Goal: Information Seeking & Learning: Learn about a topic

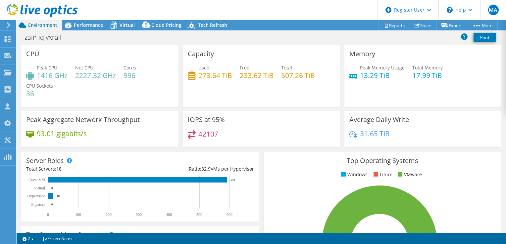
select select "USD"
click at [79, 26] on span "Performance" at bounding box center [88, 25] width 29 height 6
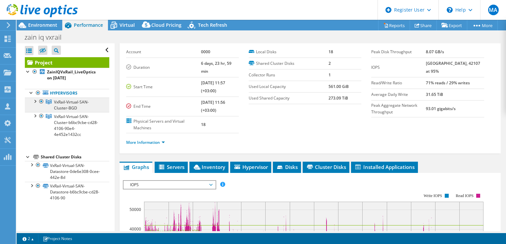
scroll to position [33, 0]
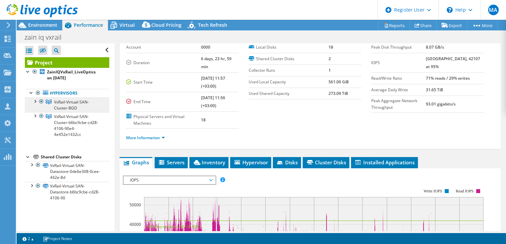
click at [67, 103] on span "VxRail-Virtual-SAN-Cluster-BGD" at bounding box center [71, 105] width 35 height 12
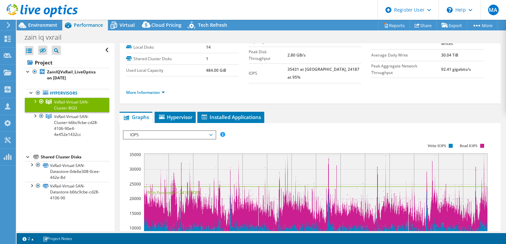
click at [151, 131] on span "IOPS" at bounding box center [169, 135] width 85 height 8
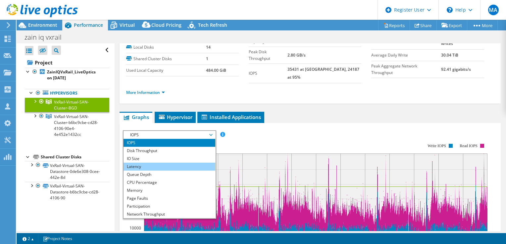
click at [146, 163] on li "Latency" at bounding box center [170, 167] width 92 height 8
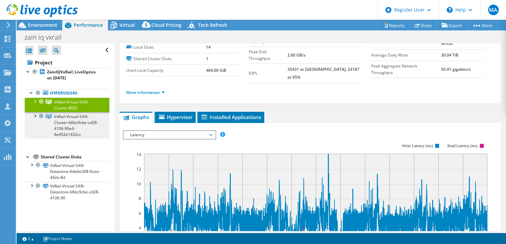
click at [67, 122] on span "VxRail-Virtual-SAN-Cluster-b6bc9cbe-cd28-4106-90e4-4e452e1432cc" at bounding box center [76, 126] width 44 height 24
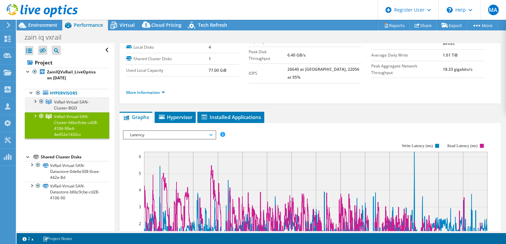
click at [35, 100] on div at bounding box center [34, 101] width 7 height 7
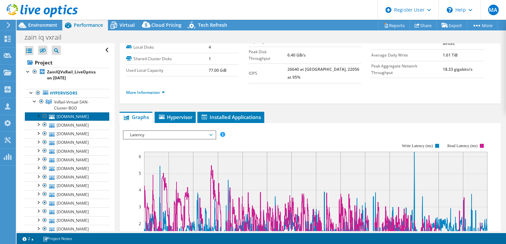
click at [82, 117] on link "[DOMAIN_NAME]" at bounding box center [67, 116] width 84 height 9
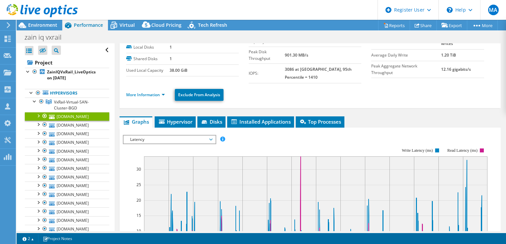
scroll to position [66, 0]
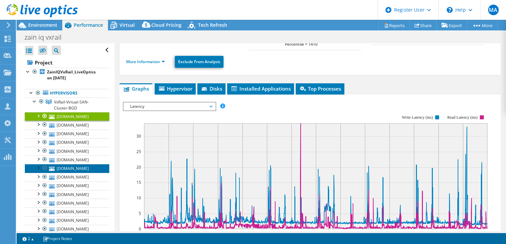
click at [81, 170] on link "[DOMAIN_NAME]" at bounding box center [67, 168] width 84 height 9
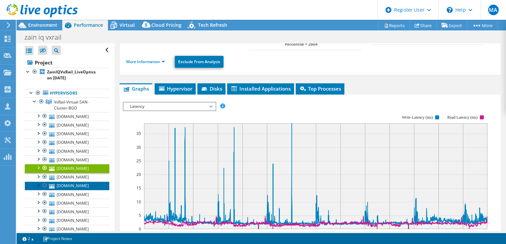
click at [64, 189] on link "[DOMAIN_NAME]" at bounding box center [67, 186] width 84 height 9
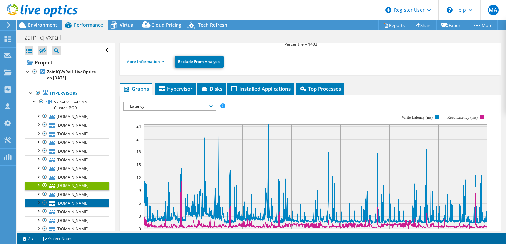
click at [68, 206] on link "[DOMAIN_NAME]" at bounding box center [67, 203] width 84 height 9
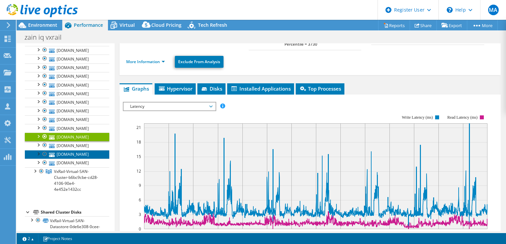
click at [76, 156] on link "[DOMAIN_NAME]" at bounding box center [67, 154] width 84 height 9
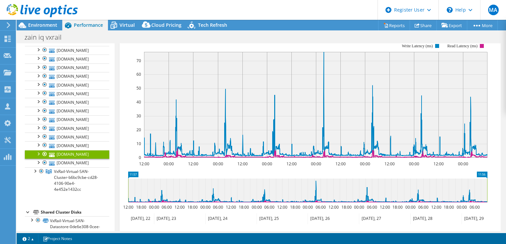
scroll to position [99, 0]
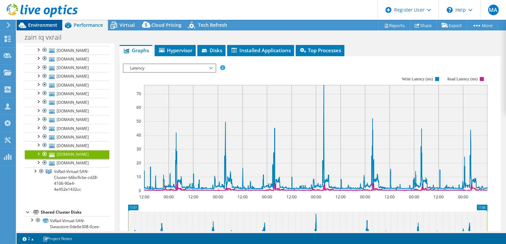
click at [48, 27] on span "Environment" at bounding box center [42, 25] width 29 height 6
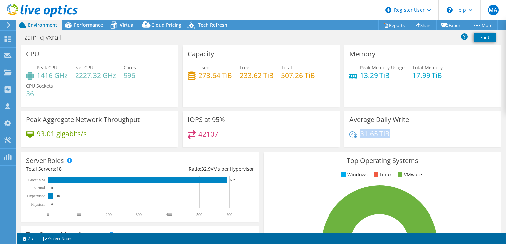
drag, startPoint x: 389, startPoint y: 134, endPoint x: 358, endPoint y: 134, distance: 30.5
click at [358, 134] on div "31.65 TiB" at bounding box center [423, 137] width 147 height 14
click at [270, 130] on div "42107" at bounding box center [261, 137] width 147 height 14
drag, startPoint x: 205, startPoint y: 136, endPoint x: 197, endPoint y: 132, distance: 8.7
click at [198, 132] on h4 "42107" at bounding box center [208, 134] width 20 height 7
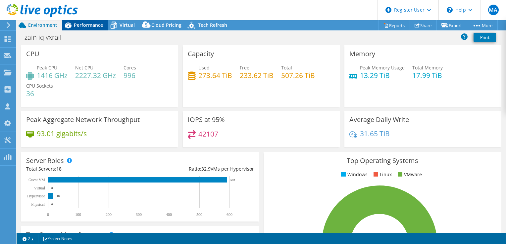
click at [81, 25] on span "Performance" at bounding box center [88, 25] width 29 height 6
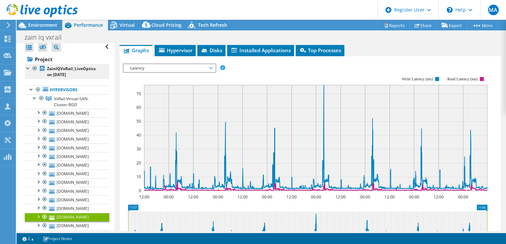
scroll to position [0, 0]
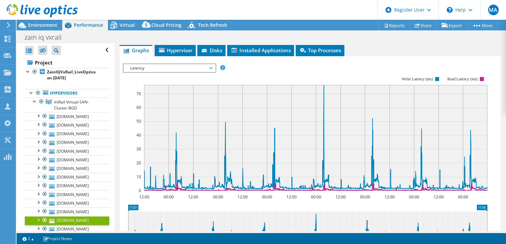
drag, startPoint x: 35, startPoint y: 101, endPoint x: 44, endPoint y: 86, distance: 17.1
click at [34, 101] on div at bounding box center [34, 101] width 7 height 7
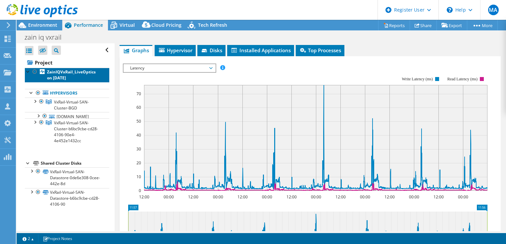
click at [59, 74] on b "ZainIQVxRail_LiveOptics on [DATE]" at bounding box center [71, 75] width 49 height 12
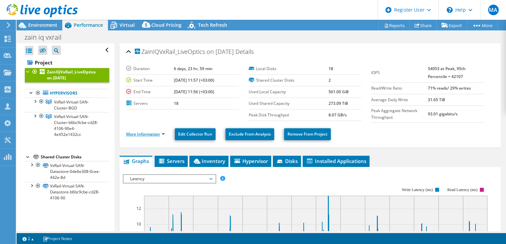
click at [158, 133] on link "More Information" at bounding box center [145, 135] width 39 height 6
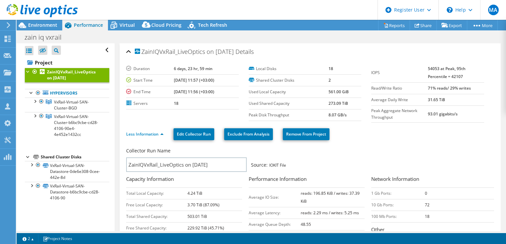
drag, startPoint x: 428, startPoint y: 68, endPoint x: 422, endPoint y: 67, distance: 6.2
click at [422, 67] on tr "IOPS 54053 at [GEOGRAPHIC_DATA], 95th Percentile = 42107" at bounding box center [427, 73] width 113 height 20
drag, startPoint x: 422, startPoint y: 67, endPoint x: 447, endPoint y: 76, distance: 26.0
click at [447, 76] on b "54053 at Peak, 95th Percentile = 42107" at bounding box center [447, 73] width 38 height 14
click at [77, 105] on link "VxRail-Virtual-SAN-Cluster-BGD" at bounding box center [67, 105] width 84 height 15
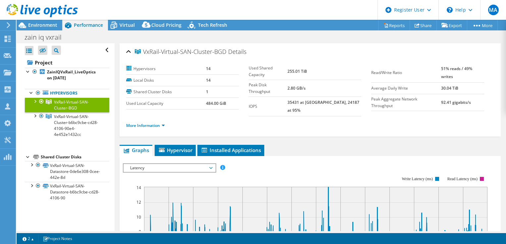
click at [34, 102] on div at bounding box center [34, 101] width 7 height 7
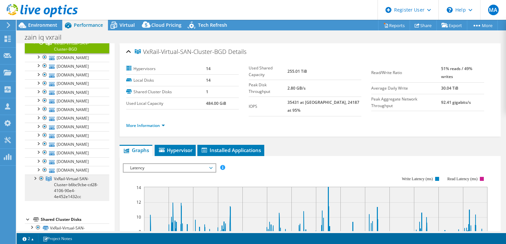
scroll to position [66, 0]
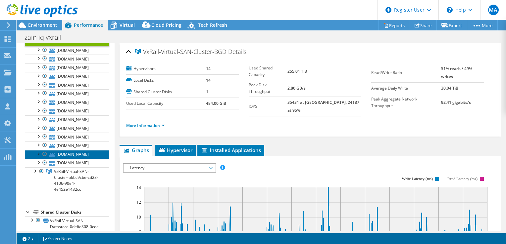
drag, startPoint x: 86, startPoint y: 153, endPoint x: 82, endPoint y: 155, distance: 4.2
click at [86, 153] on link "[DOMAIN_NAME]" at bounding box center [67, 154] width 84 height 9
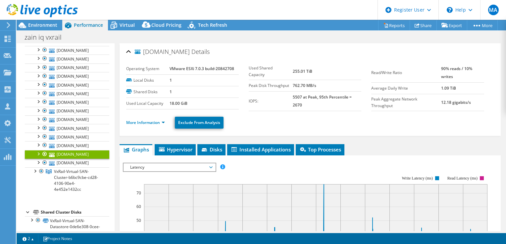
click at [38, 152] on div at bounding box center [38, 153] width 7 height 7
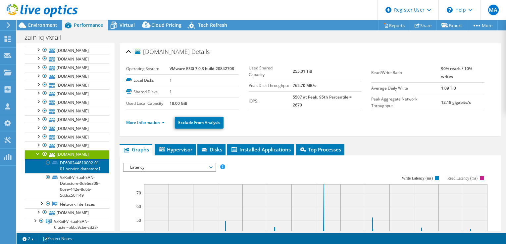
click at [70, 164] on link "DE600244810002-01-01-service-datastore1" at bounding box center [67, 166] width 84 height 15
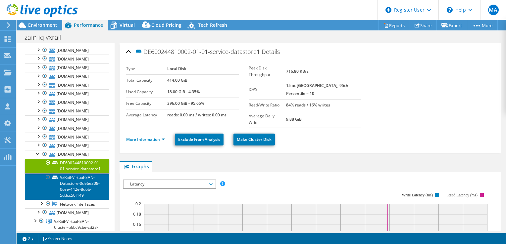
click at [73, 185] on link "VxRail-Virtual-SAN-Datastore-0de6e308-0cee-442e-8d6b-5ddcc50f149" at bounding box center [67, 187] width 84 height 27
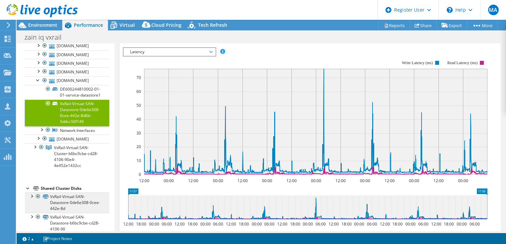
scroll to position [161, 0]
